Goal: Task Accomplishment & Management: Manage account settings

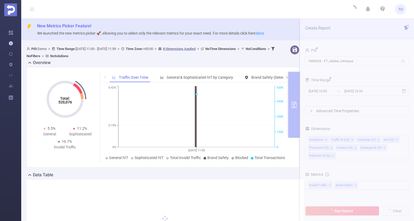
type input "[DATE] 11:00"
type input "[DATE] 11:59"
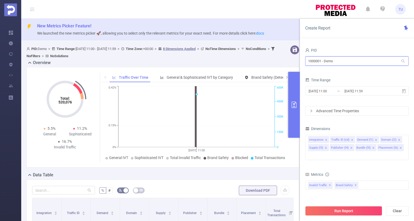
click at [340, 62] on input "1000001 - Demo" at bounding box center [357, 60] width 104 height 9
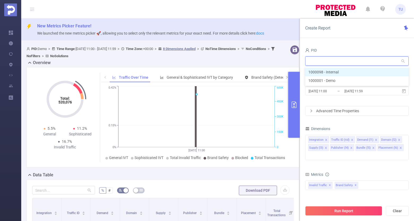
click at [339, 72] on li "1000098 - Internal" at bounding box center [357, 72] width 104 height 8
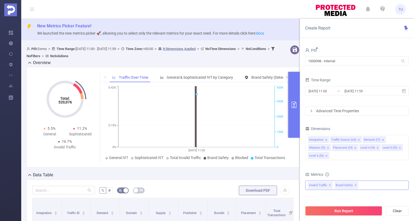
click at [375, 183] on div "Invalid Traffic ✕ Brand Safety ✕" at bounding box center [357, 184] width 104 height 9
click at [373, 47] on div "PID" at bounding box center [357, 50] width 104 height 9
click at [401, 8] on span "TU" at bounding box center [401, 9] width 5 height 11
click at [381, 39] on link "Logout" at bounding box center [377, 38] width 58 height 7
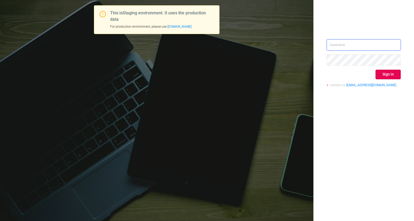
click at [359, 45] on input "text" at bounding box center [364, 44] width 74 height 11
type input "p"
type input "test"
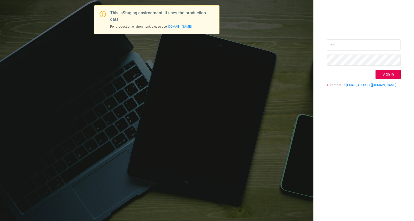
click at [363, 29] on div "test Sign in contact us info@protected.media" at bounding box center [364, 110] width 101 height 221
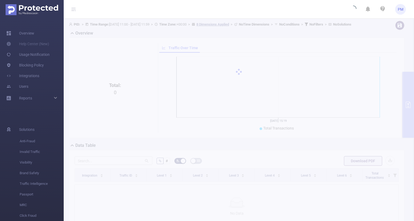
click at [402, 10] on span "PM" at bounding box center [401, 9] width 6 height 11
click at [378, 34] on link "Logout" at bounding box center [377, 30] width 58 height 7
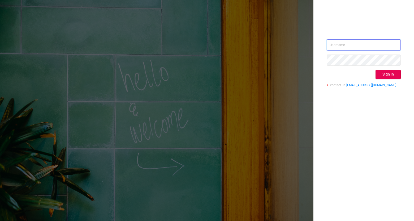
click at [379, 47] on input "text" at bounding box center [364, 44] width 74 height 11
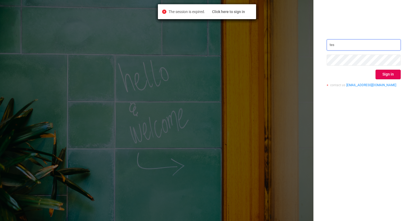
type input "tes"
click at [359, 25] on div at bounding box center [364, 22] width 74 height 7
click at [370, 52] on div "tes Sign in contact us [EMAIL_ADDRESS][DOMAIN_NAME]" at bounding box center [364, 65] width 74 height 52
click at [371, 47] on input "tes" at bounding box center [364, 44] width 74 height 11
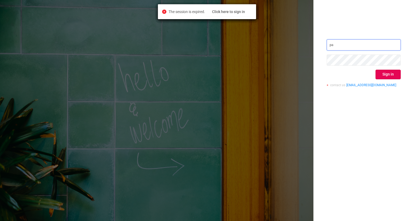
type input "[EMAIL_ADDRESS][DOMAIN_NAME]"
click at [391, 72] on button "Sign in" at bounding box center [388, 75] width 25 height 10
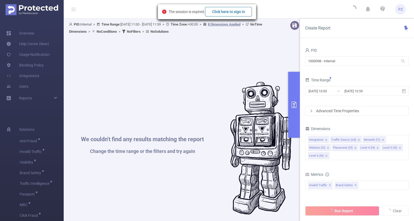
click at [233, 13] on button "Click here to sign in" at bounding box center [228, 12] width 47 height 10
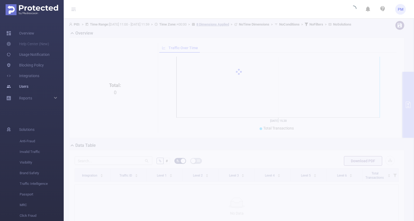
click at [28, 86] on link "Users" at bounding box center [17, 86] width 22 height 11
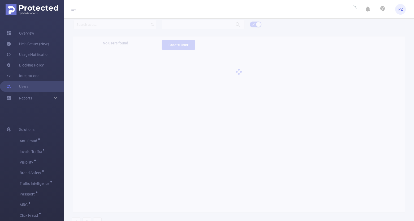
click at [125, 24] on div at bounding box center [239, 72] width 351 height 106
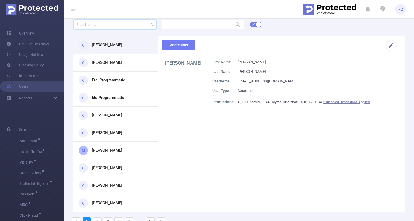
click at [125, 24] on input "text" at bounding box center [115, 24] width 83 height 9
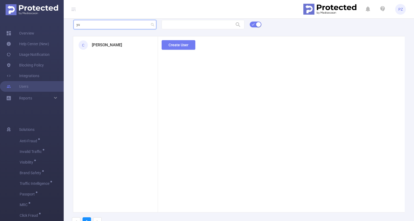
type input "y"
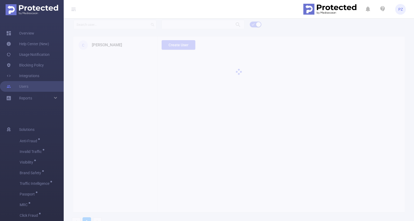
click at [183, 19] on div at bounding box center [239, 72] width 351 height 106
click at [183, 22] on div at bounding box center [239, 72] width 351 height 106
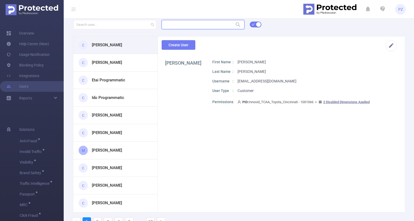
click at [183, 24] on input "text" at bounding box center [203, 24] width 83 height 9
click at [189, 33] on li "1000099 - Internel Test (old YuvalP ) 9,980 [4,994 rows]" at bounding box center [203, 35] width 83 height 8
type input "1000099 - Internel Test (old YuvalP )"
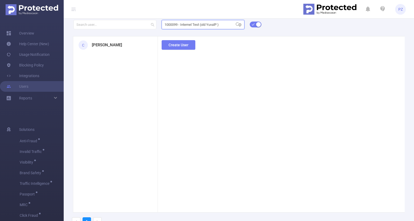
click at [222, 25] on input "1000099 - Internel Test (old YuvalP )" at bounding box center [203, 24] width 83 height 9
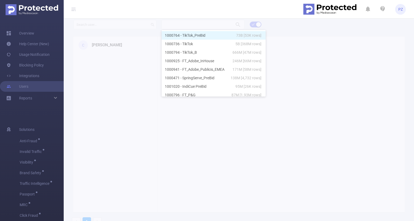
click at [147, 31] on div at bounding box center [239, 72] width 351 height 106
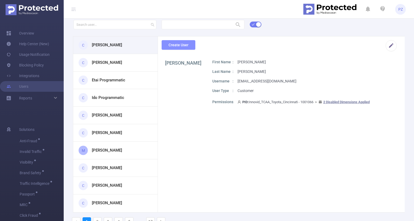
click at [186, 46] on button "Create User" at bounding box center [179, 45] width 34 height 10
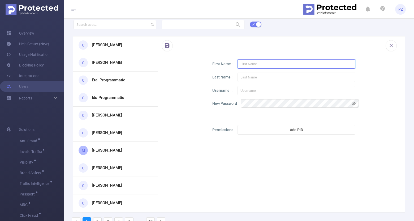
click at [273, 61] on input "text" at bounding box center [297, 63] width 118 height 9
type input "Test"
type input "Test 2"
click at [263, 90] on input "text" at bounding box center [297, 90] width 118 height 9
click at [278, 89] on input "test@yuvandrev" at bounding box center [297, 90] width 118 height 9
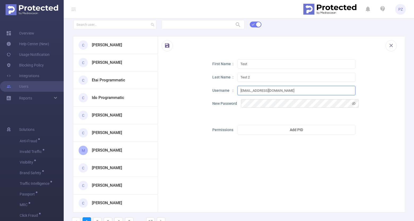
type input "test@yuvandrev.com"
click at [262, 130] on button "Add PID" at bounding box center [297, 130] width 118 height 10
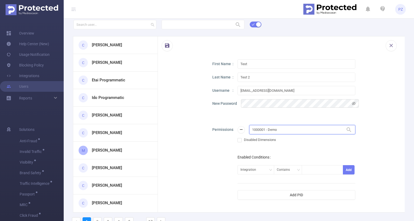
click at [266, 131] on input "1000001 - Demo" at bounding box center [302, 129] width 106 height 9
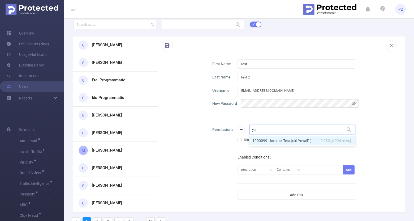
type input "yuv"
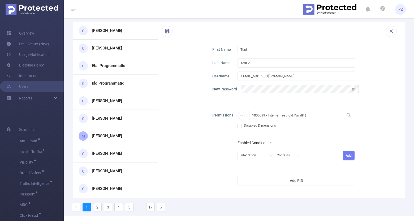
scroll to position [18, 0]
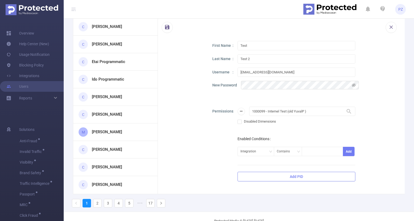
click at [297, 177] on button "Add PID" at bounding box center [297, 177] width 118 height 10
click at [297, 177] on input "1000001 - Demo" at bounding box center [302, 176] width 106 height 9
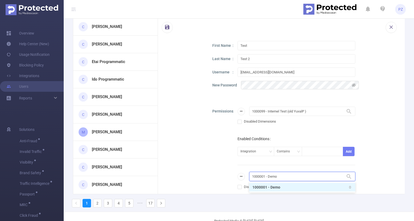
click at [297, 177] on input "1000001 - Demo" at bounding box center [302, 176] width 106 height 9
type input "t"
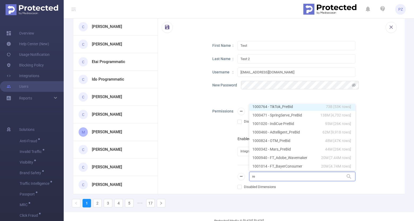
scroll to position [1, 0]
type input "rev"
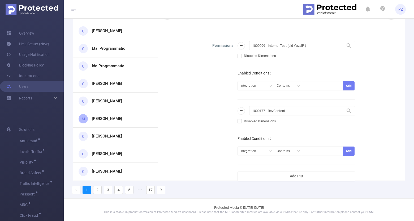
scroll to position [0, 0]
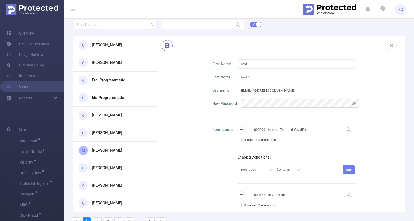
click at [165, 47] on button "button" at bounding box center [167, 45] width 11 height 11
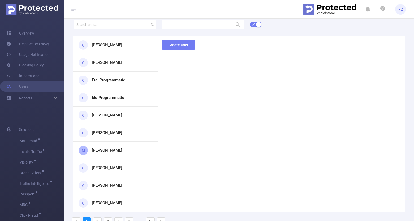
click at [406, 10] on span "PZ" at bounding box center [400, 9] width 11 height 11
click at [391, 35] on link "Logout" at bounding box center [377, 38] width 58 height 7
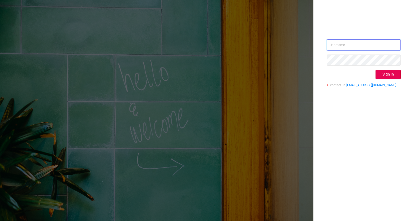
click at [382, 47] on input "text" at bounding box center [364, 44] width 74 height 11
click at [175, 64] on div "Sign in contact us info@protected.media" at bounding box center [207, 110] width 414 height 221
click at [351, 40] on input "text" at bounding box center [364, 44] width 74 height 11
type input "p"
type input "tes"
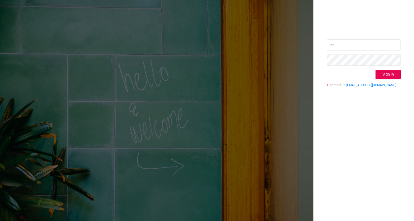
click at [280, 31] on div "tes Sign in contact us [EMAIL_ADDRESS][DOMAIN_NAME]" at bounding box center [207, 110] width 414 height 221
click at [375, 41] on input "tes" at bounding box center [364, 44] width 74 height 11
click at [374, 45] on input "tes" at bounding box center [364, 44] width 74 height 11
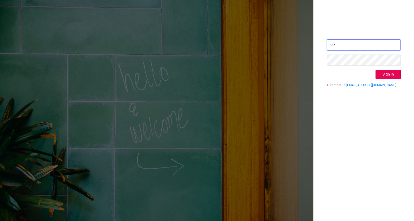
click at [341, 42] on input "paz" at bounding box center [364, 44] width 74 height 11
click at [336, 42] on input "paz" at bounding box center [364, 44] width 74 height 11
type input "[EMAIL_ADDRESS][DOMAIN_NAME]"
click at [385, 73] on button "Sign in" at bounding box center [388, 75] width 25 height 10
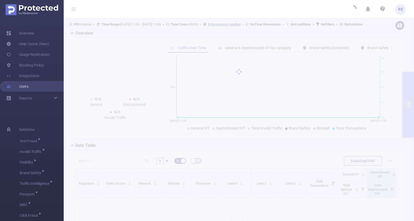
click at [28, 86] on link "Users" at bounding box center [17, 86] width 22 height 11
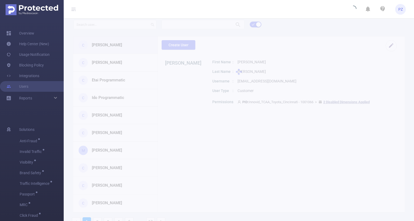
click at [171, 31] on div at bounding box center [239, 72] width 351 height 106
click at [177, 27] on div at bounding box center [239, 72] width 351 height 106
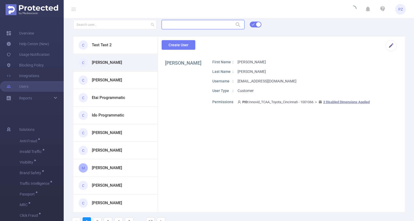
click at [183, 25] on input "text" at bounding box center [203, 24] width 83 height 9
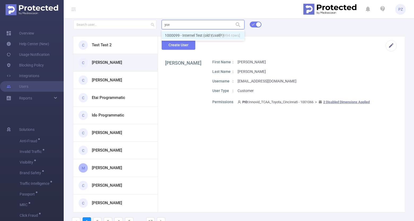
click at [187, 33] on li "1000099 - Internel Test (old YuvalP ) 9,980 [4,994 rows]" at bounding box center [203, 35] width 83 height 8
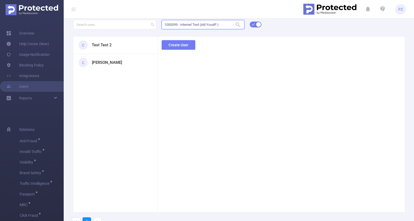
type input "1000099 - Internel Test (old YuvalP )"
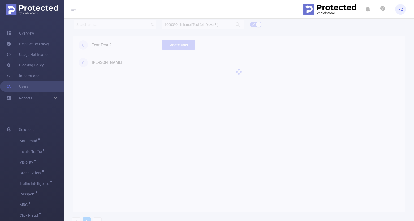
click at [108, 48] on div "1000099 - Internel Test (old YuvalP ) 1000099 - Internel Test (old YuvalP ) C T…" at bounding box center [239, 124] width 351 height 211
click at [110, 41] on div "C Test Test 2" at bounding box center [115, 45] width 84 height 18
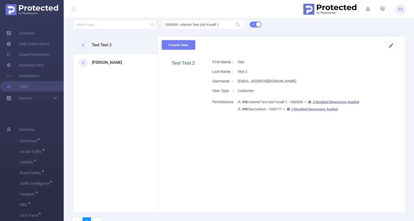
click at [258, 82] on p "test@yuvandrev.com" at bounding box center [267, 81] width 59 height 6
copy p "test@yuvandrev.com"
click at [402, 12] on span "PZ" at bounding box center [401, 9] width 5 height 11
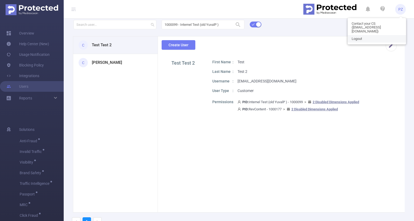
click at [400, 37] on link "Logout" at bounding box center [377, 38] width 58 height 7
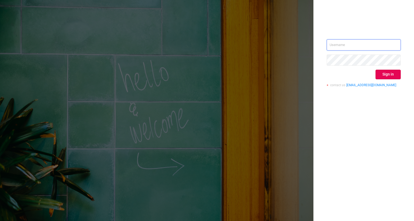
click at [376, 50] on input "text" at bounding box center [364, 44] width 74 height 11
paste input "test@yuvandrev.com"
type input "test@yuvandrev.com"
